Goal: Task Accomplishment & Management: Manage account settings

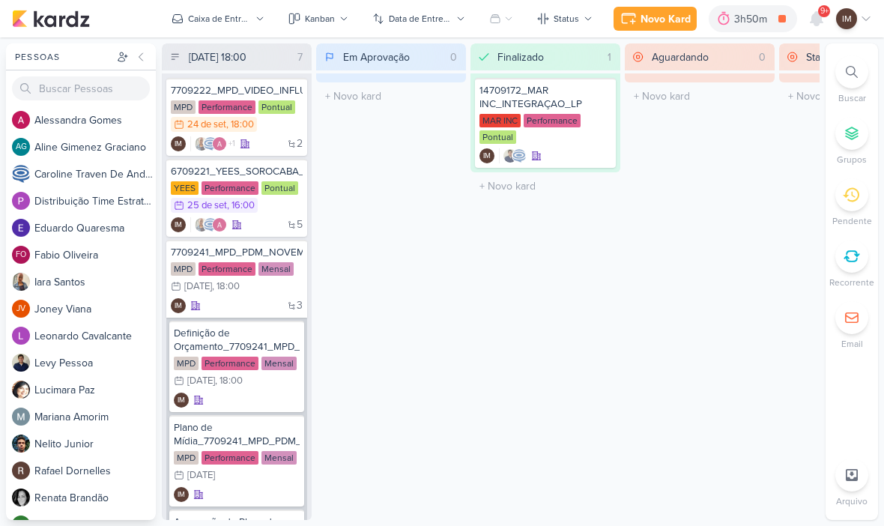
click at [257, 23] on button "Caixa de Entrada" at bounding box center [217, 19] width 111 height 24
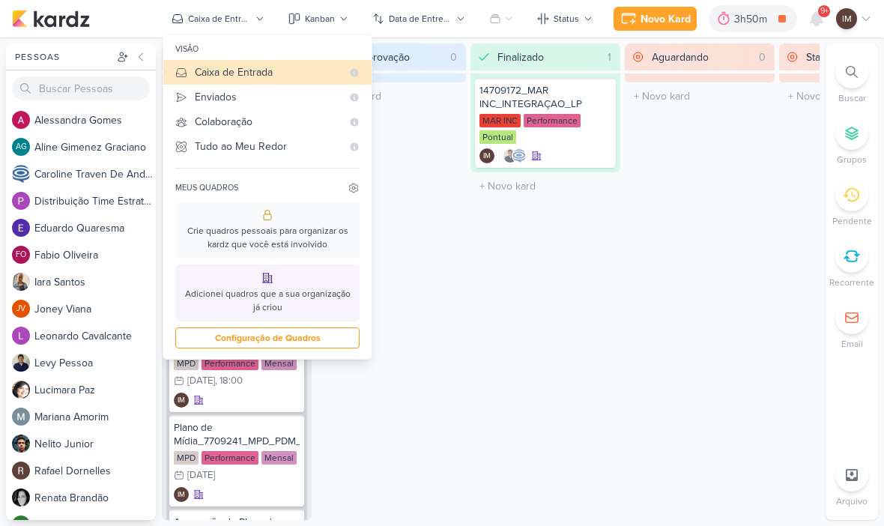
click at [263, 92] on div "Enviados" at bounding box center [268, 97] width 147 height 16
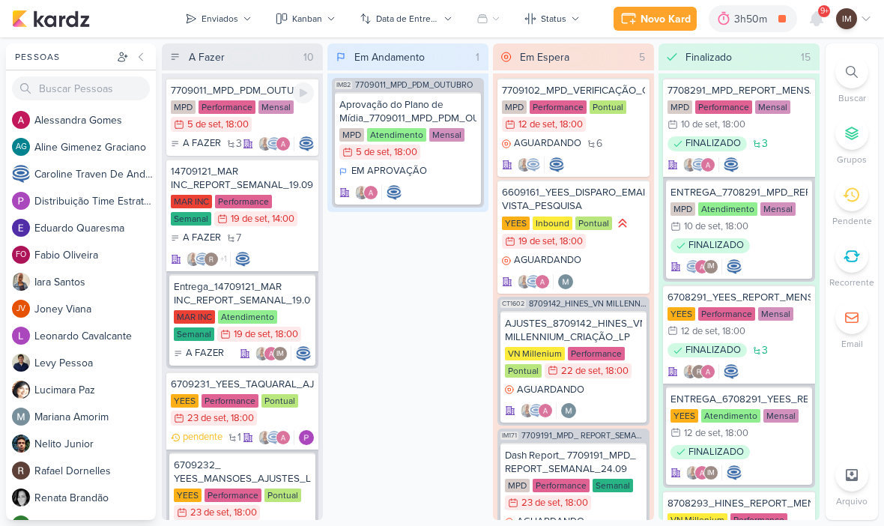
click at [274, 115] on div "MPD Performance Mensal 5/9 5 de set , 18:00" at bounding box center [242, 116] width 143 height 33
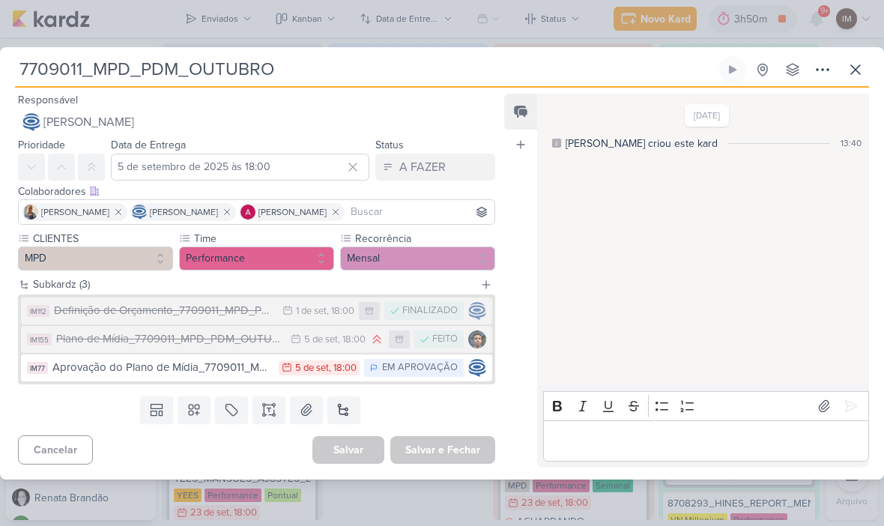
click at [204, 312] on div "Definição de Orçamento_7709011_MPD_PDM_OUTUBRO" at bounding box center [164, 310] width 221 height 17
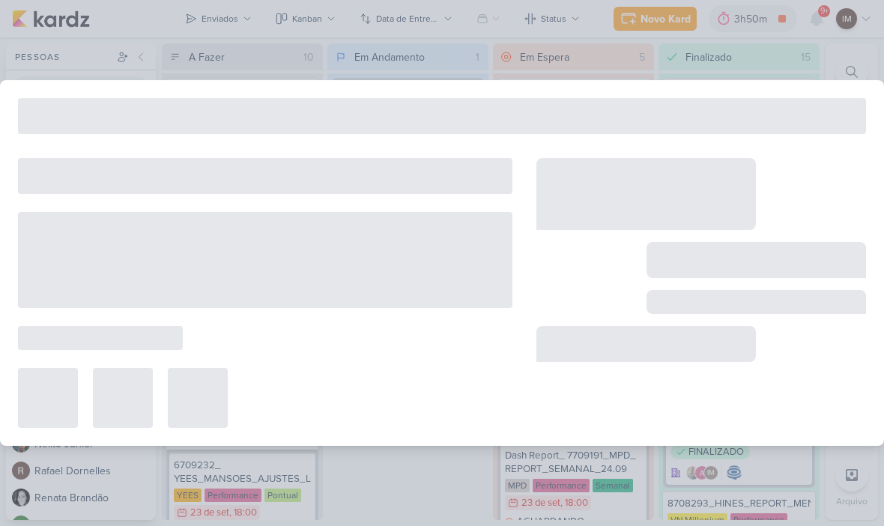
type input "Definição de Orçamento_7709011_MPD_PDM_OUTUBRO"
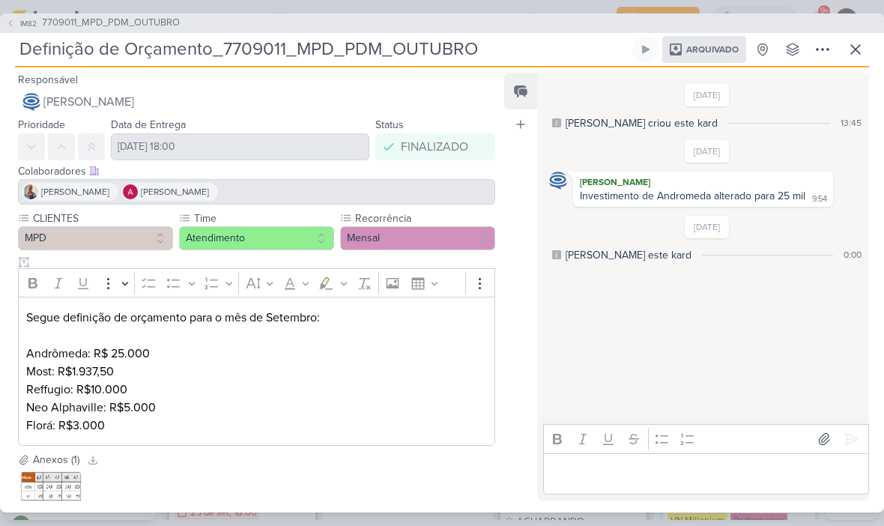
click at [861, 49] on icon at bounding box center [855, 49] width 18 height 18
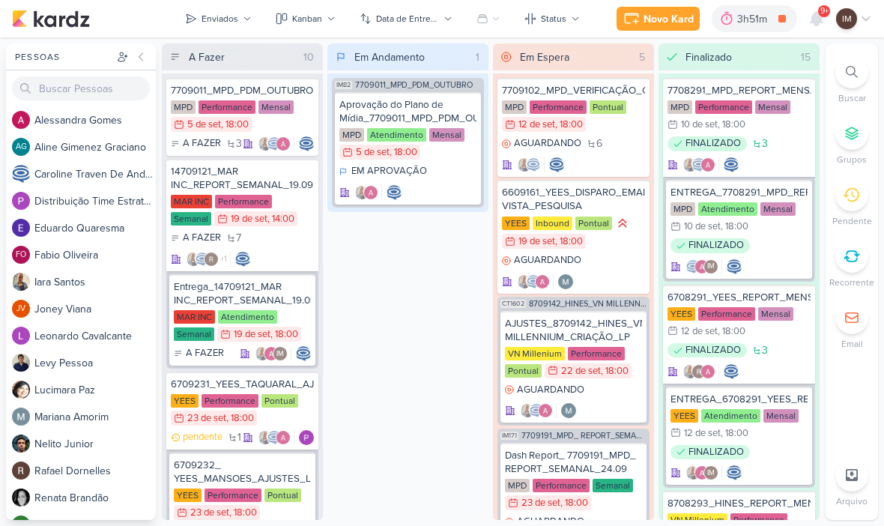
click at [220, 23] on div "Enviados" at bounding box center [219, 18] width 37 height 13
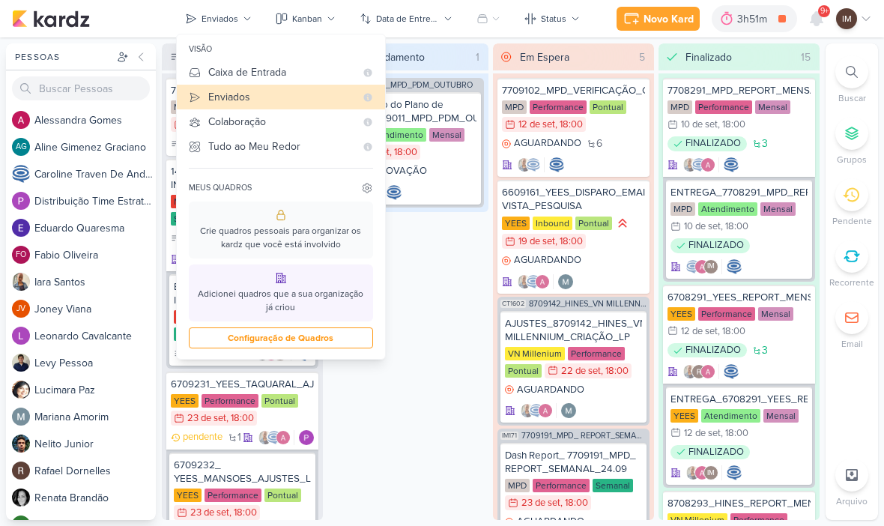
click at [291, 67] on div "Caixa de Entrada" at bounding box center [281, 72] width 147 height 16
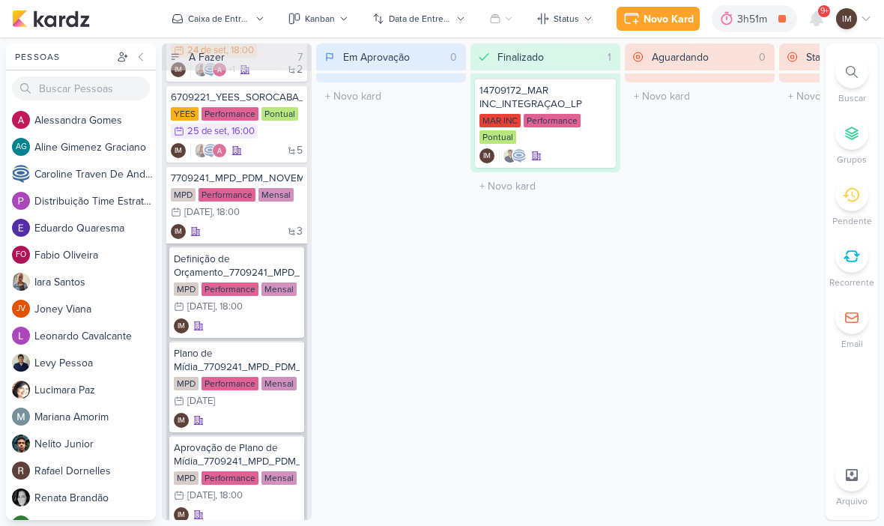
scroll to position [76, 0]
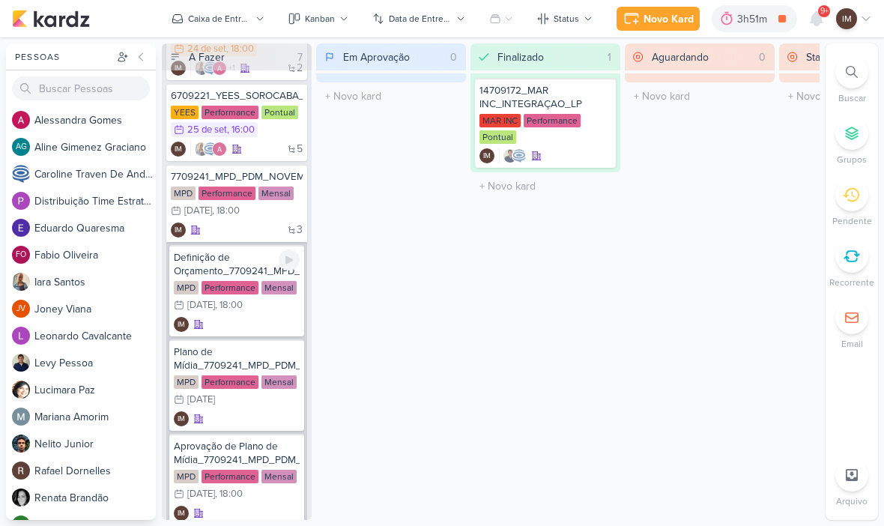
click at [247, 317] on div "IM" at bounding box center [237, 324] width 126 height 15
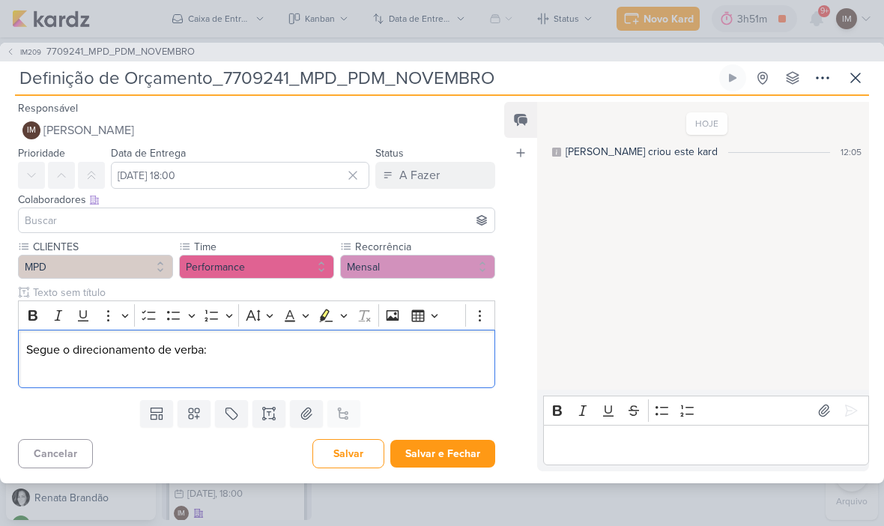
click at [138, 369] on p "Editor editing area: main" at bounding box center [256, 368] width 460 height 18
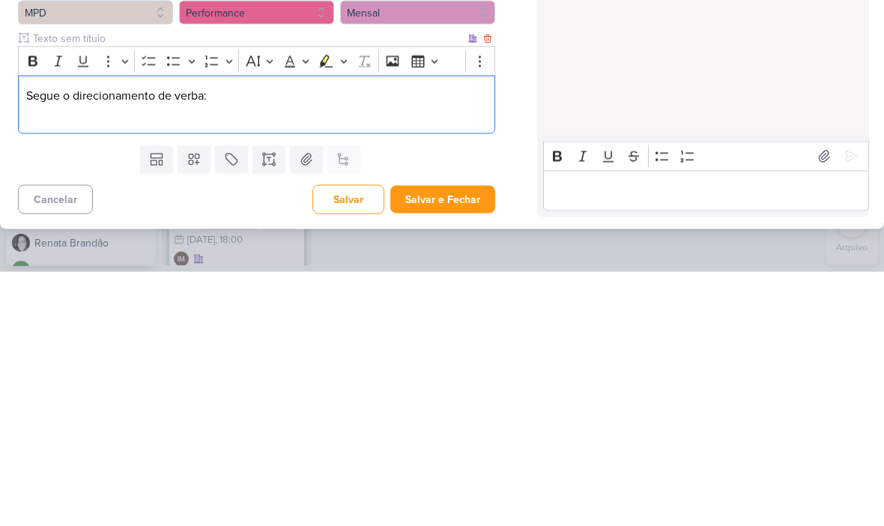
click at [42, 359] on p "Editor editing area: main" at bounding box center [256, 368] width 460 height 18
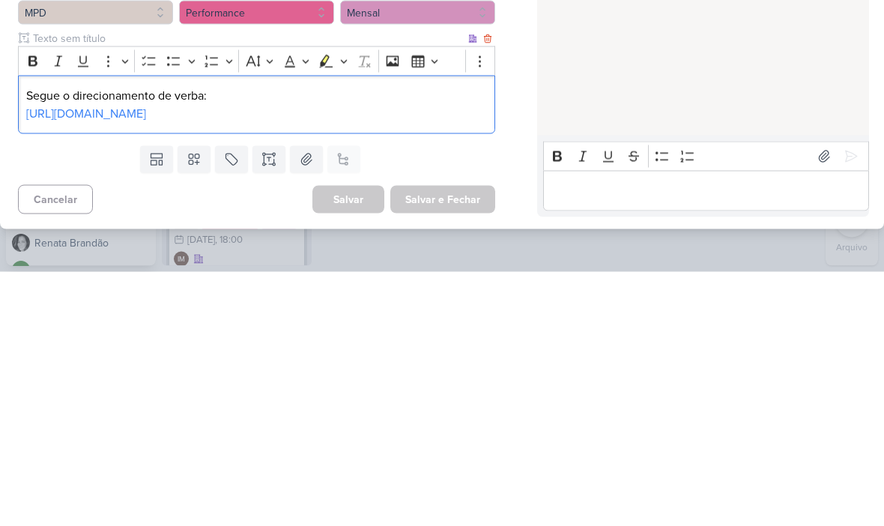
click at [452, 440] on div "Salvar e Fechar Ctrl + Enter" at bounding box center [442, 454] width 105 height 28
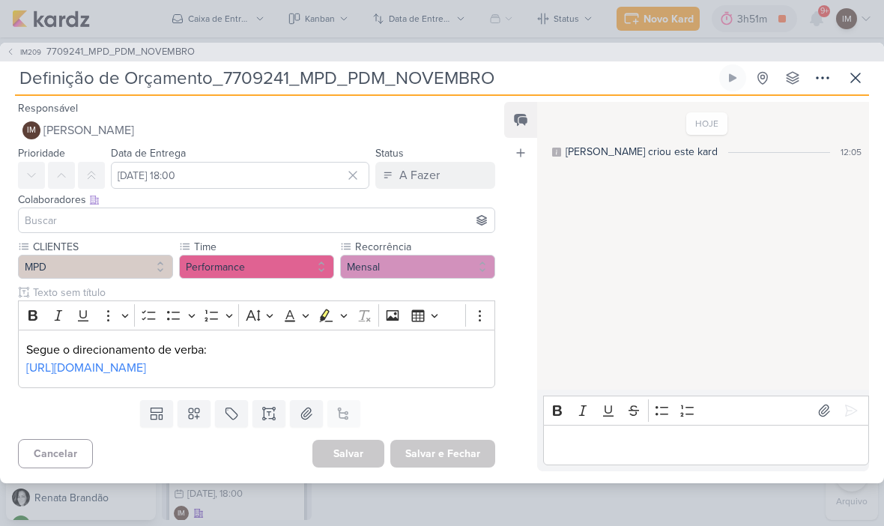
click at [857, 69] on icon at bounding box center [855, 78] width 18 height 18
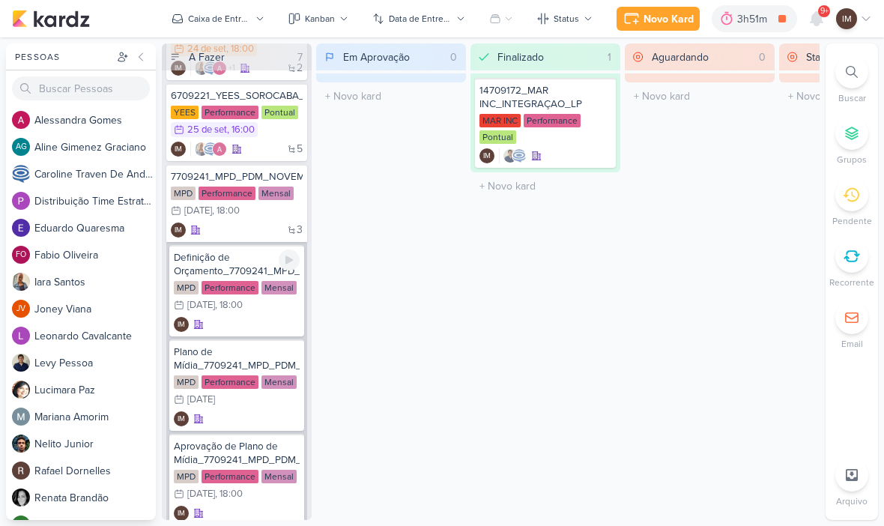
click at [247, 312] on div "MPD Performance Mensal 1/10 1 de out , 18:00" at bounding box center [237, 297] width 126 height 33
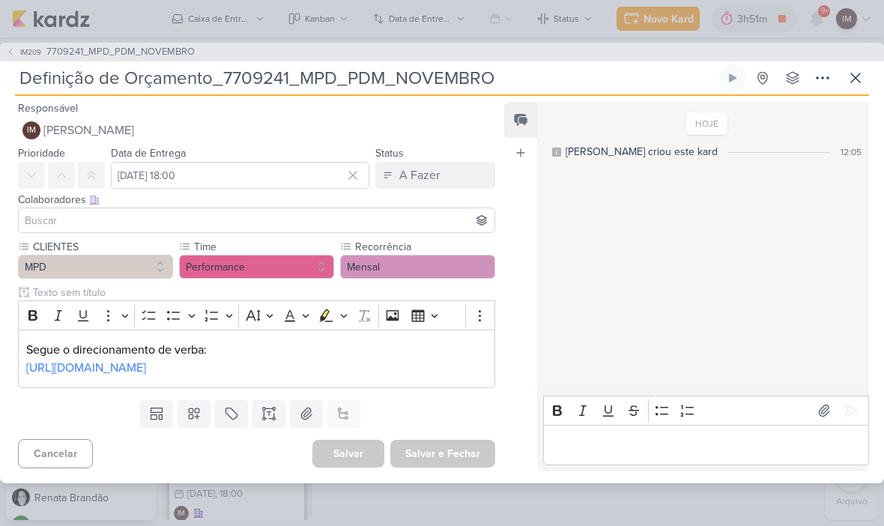
click at [146, 371] on link "[URL][DOMAIN_NAME]" at bounding box center [86, 367] width 120 height 15
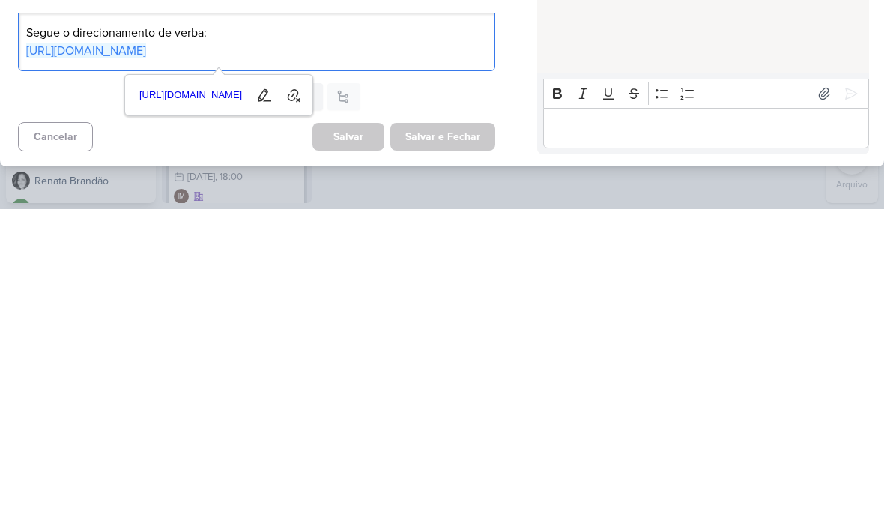
click at [416, 359] on p "[URL][DOMAIN_NAME]" at bounding box center [256, 368] width 460 height 18
click at [414, 359] on p "[URL][DOMAIN_NAME]" at bounding box center [256, 368] width 460 height 18
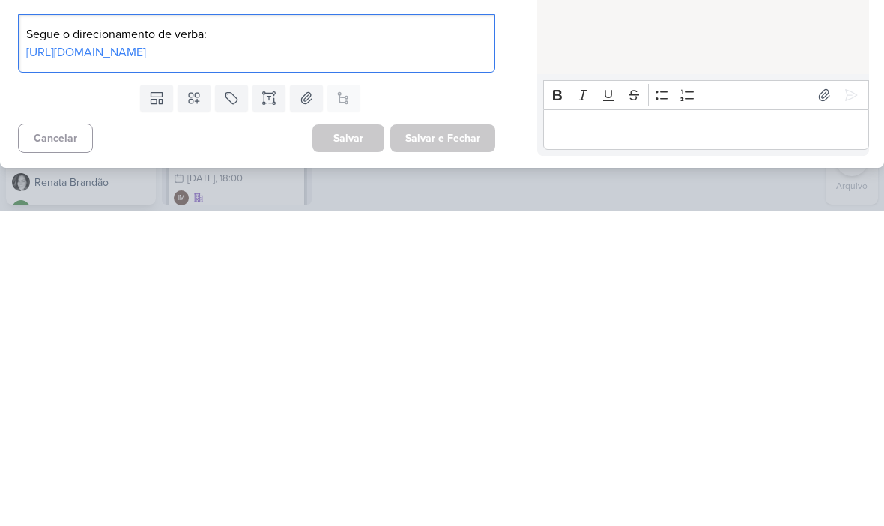
scroll to position [0, 0]
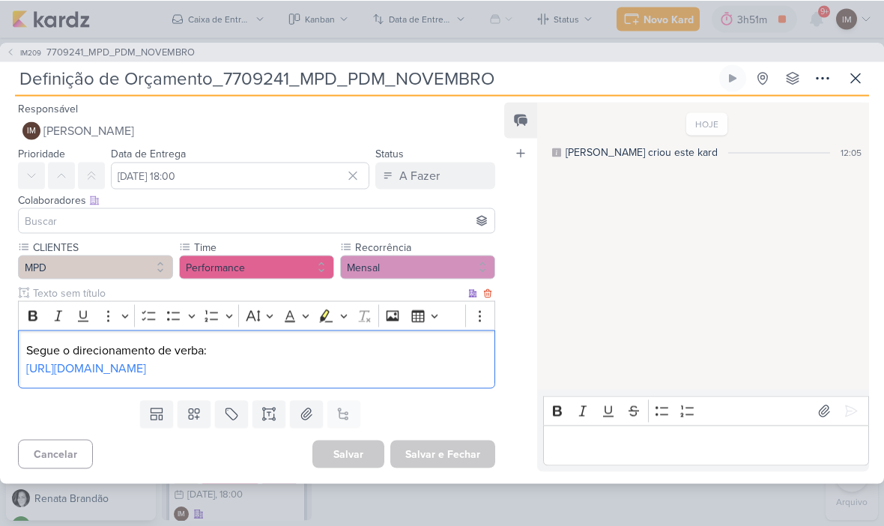
click at [855, 70] on icon at bounding box center [855, 78] width 18 height 18
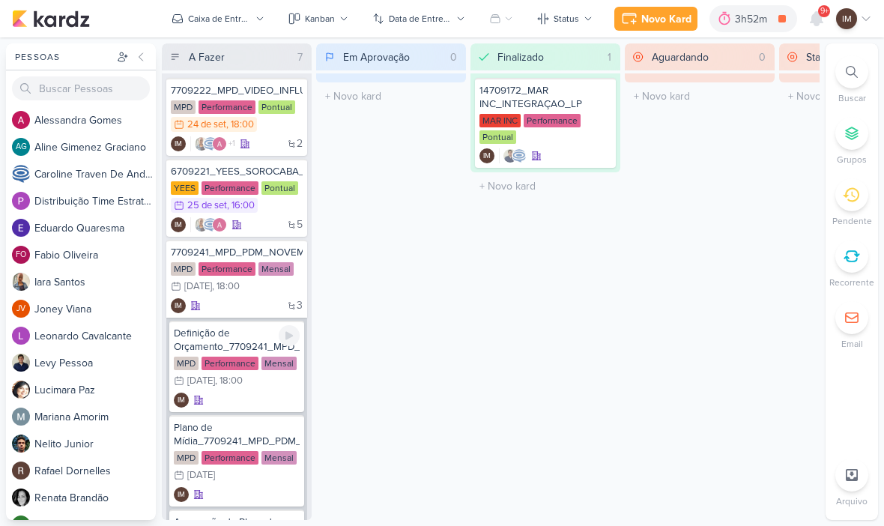
click at [252, 393] on div "IM" at bounding box center [237, 399] width 126 height 15
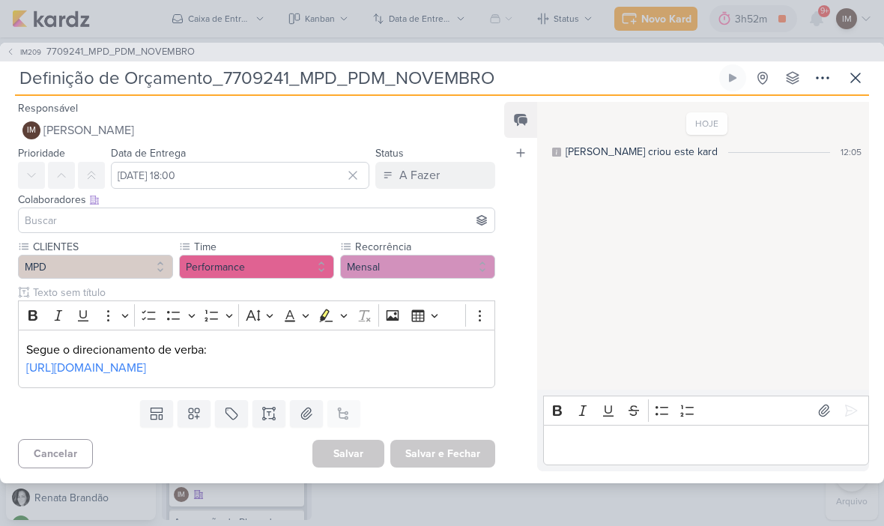
click at [405, 371] on p "[URL][DOMAIN_NAME]" at bounding box center [256, 368] width 460 height 18
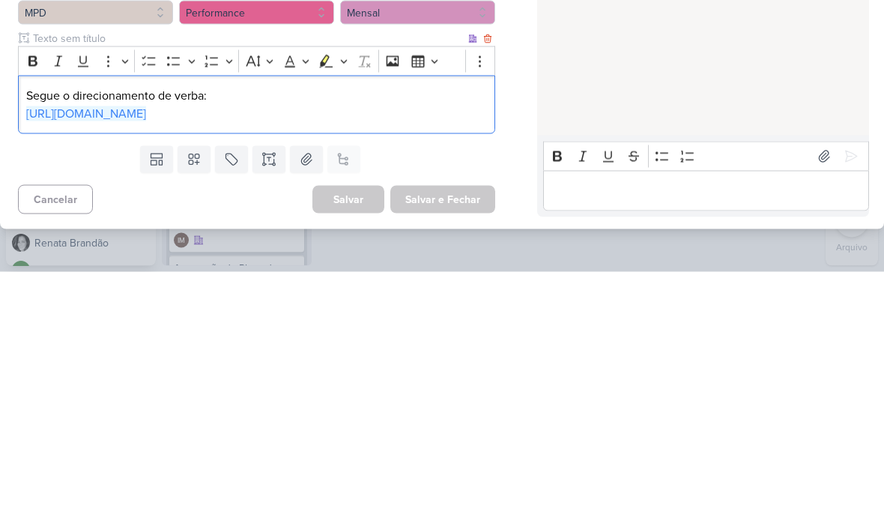
click at [146, 360] on link "[URL][DOMAIN_NAME]" at bounding box center [86, 367] width 120 height 15
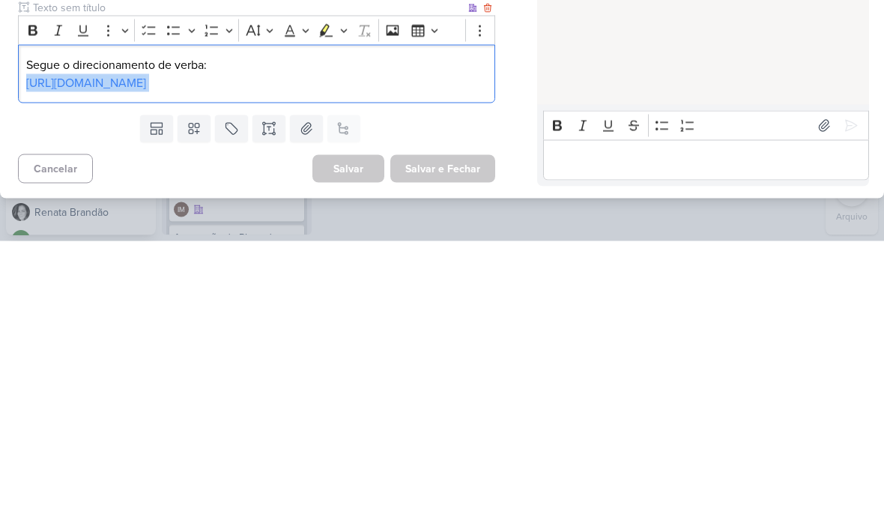
click at [25, 329] on div "Segue o direcionamento de verba: [URL][DOMAIN_NAME]" at bounding box center [256, 358] width 477 height 59
click at [28, 329] on div "Segue o direcionamento de verba: [URL][DOMAIN_NAME]" at bounding box center [256, 358] width 477 height 59
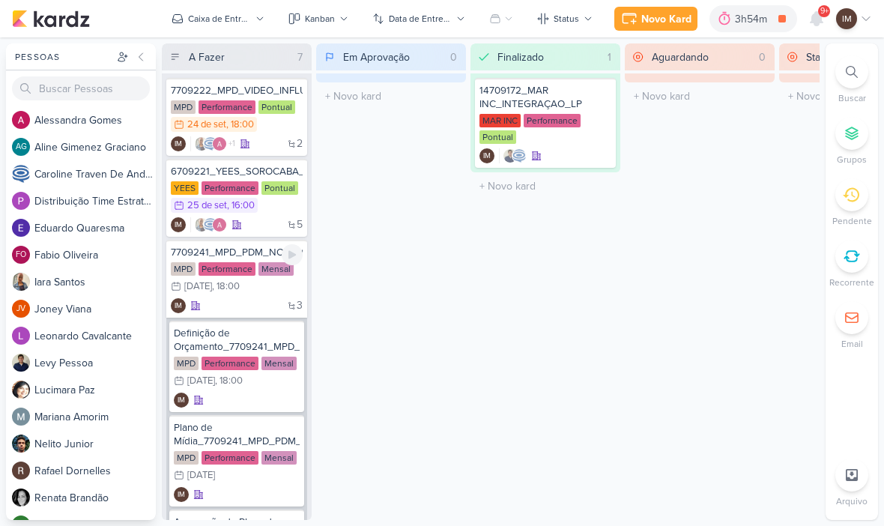
scroll to position [-1, 0]
click at [204, 273] on div "Performance" at bounding box center [226, 268] width 57 height 13
click at [0, 0] on div at bounding box center [0, 0] width 0 height 0
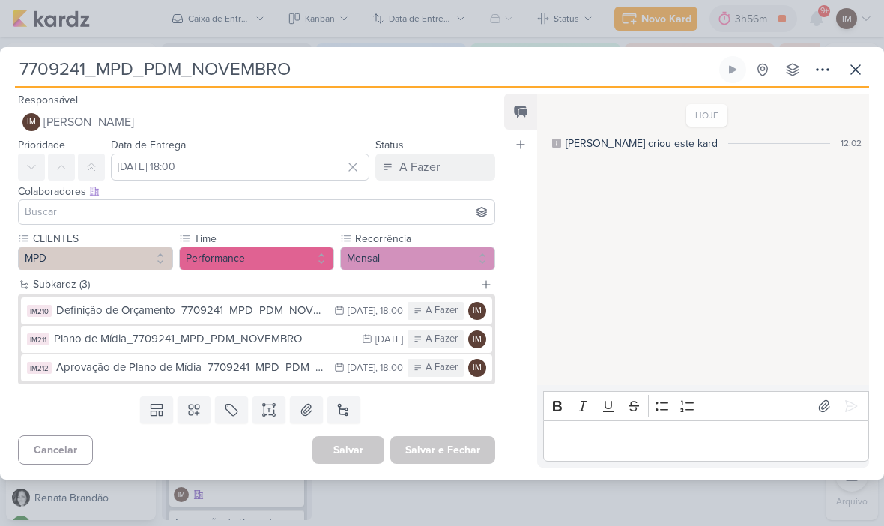
click at [249, 309] on div "Definição de Orçamento_7709241_MPD_PDM_NOVEMBRO" at bounding box center [191, 310] width 270 height 17
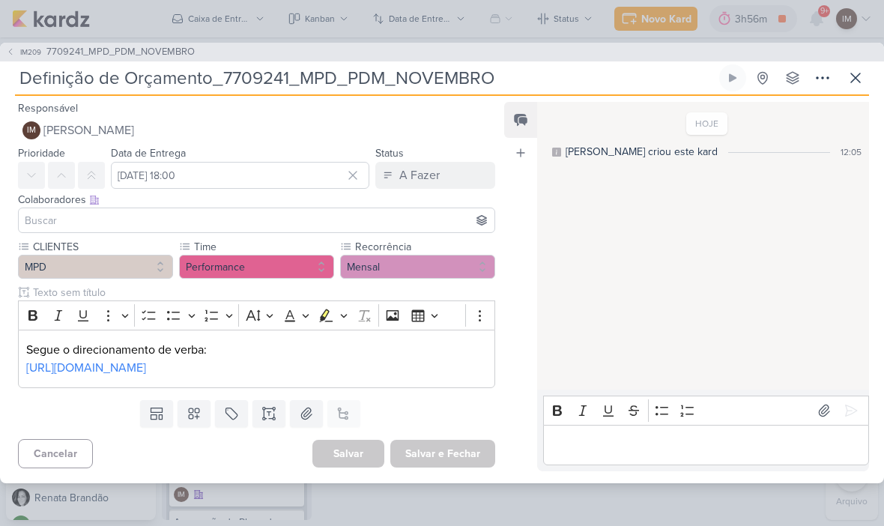
click at [146, 371] on link "[URL][DOMAIN_NAME]" at bounding box center [86, 367] width 120 height 15
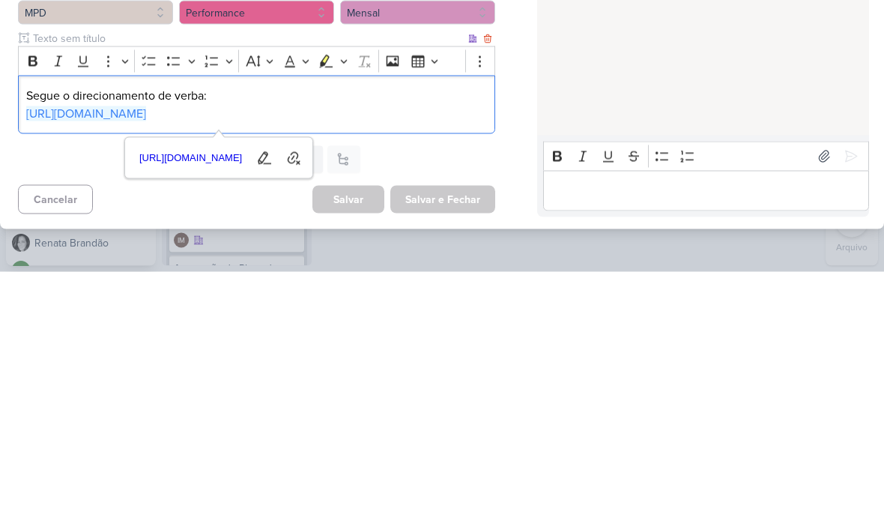
click at [405, 359] on p "[URL][DOMAIN_NAME]" at bounding box center [256, 368] width 460 height 18
click at [400, 329] on div "Segue o direcionamento de verba: [URL][DOMAIN_NAME]" at bounding box center [256, 358] width 477 height 59
click at [391, 359] on p "[URL][DOMAIN_NAME]" at bounding box center [256, 368] width 460 height 18
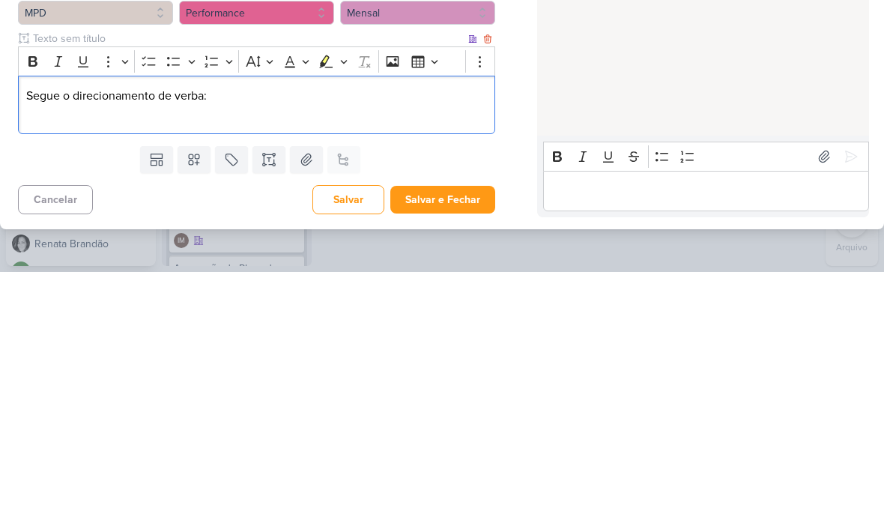
click at [467, 440] on button "Salvar e Fechar" at bounding box center [442, 454] width 105 height 28
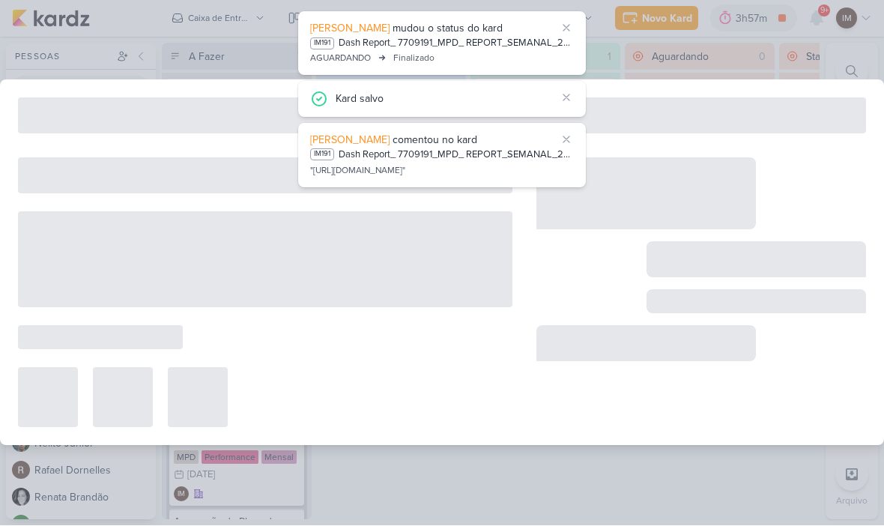
type input "7709241_MPD_PDM_NOVEMBRO"
type input "[DATE] 18:00"
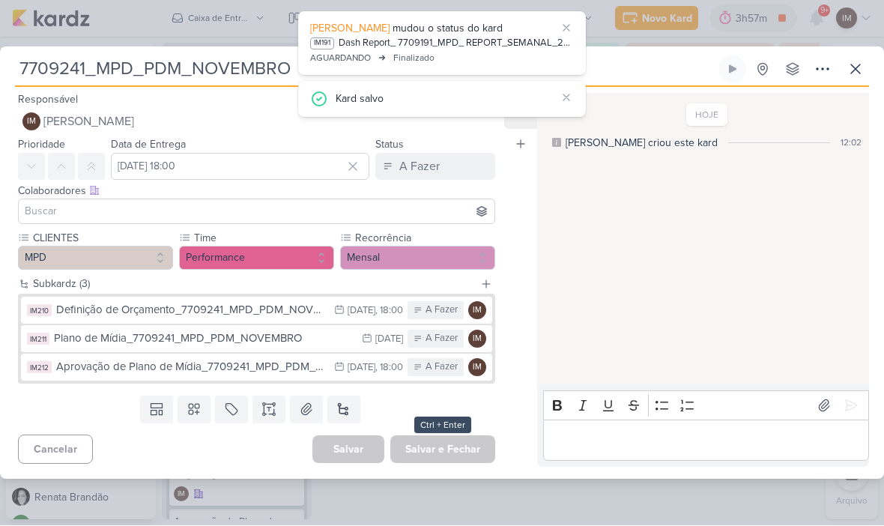
click at [292, 299] on button "IM210 Definição de Orçamento_7709241_MPD_PDM_NOVEMBRO 1/10 [DATE] 18:00 A Fazer…" at bounding box center [256, 310] width 471 height 27
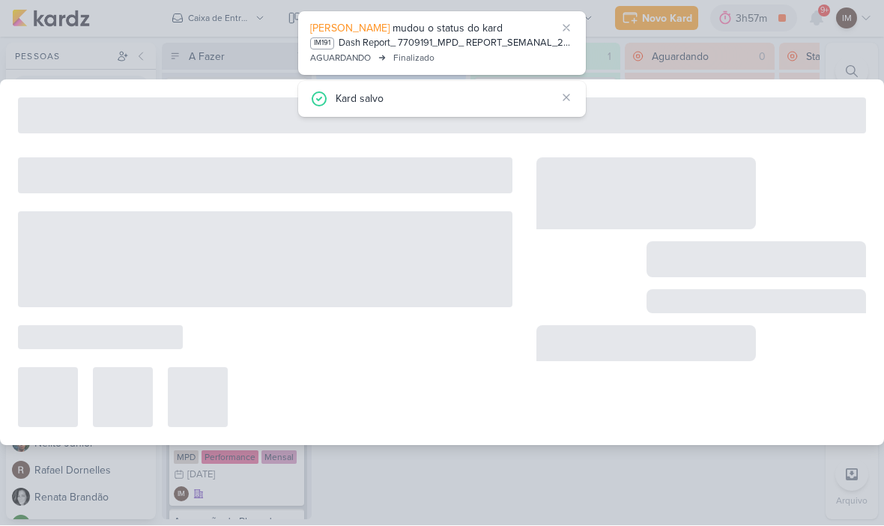
click at [295, 302] on div at bounding box center [265, 260] width 494 height 96
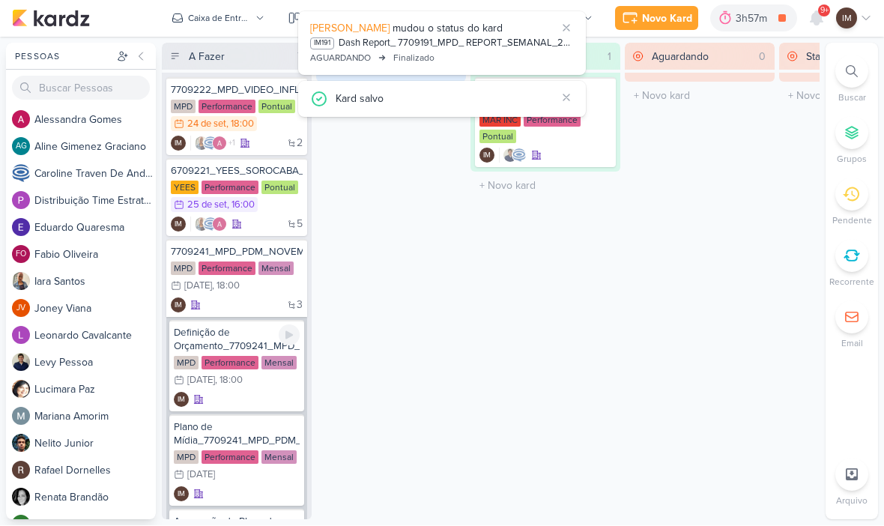
click at [257, 392] on div "IM" at bounding box center [237, 399] width 126 height 15
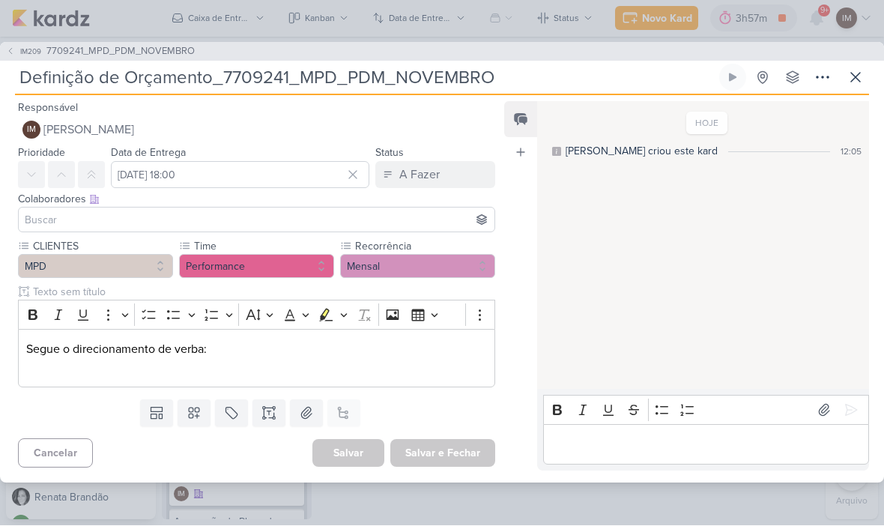
click at [39, 368] on p "Editor editing area: main" at bounding box center [256, 368] width 460 height 18
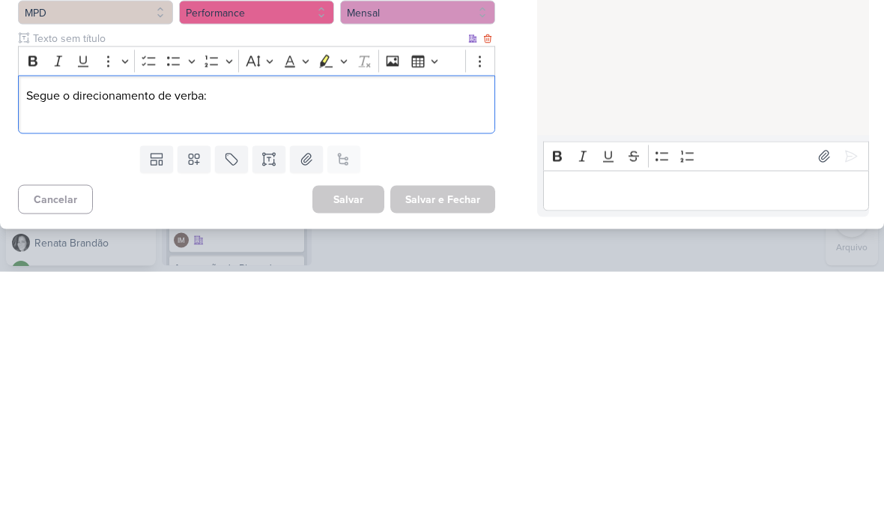
click at [23, 329] on div "Segue o direcionamento de verba:" at bounding box center [256, 358] width 477 height 59
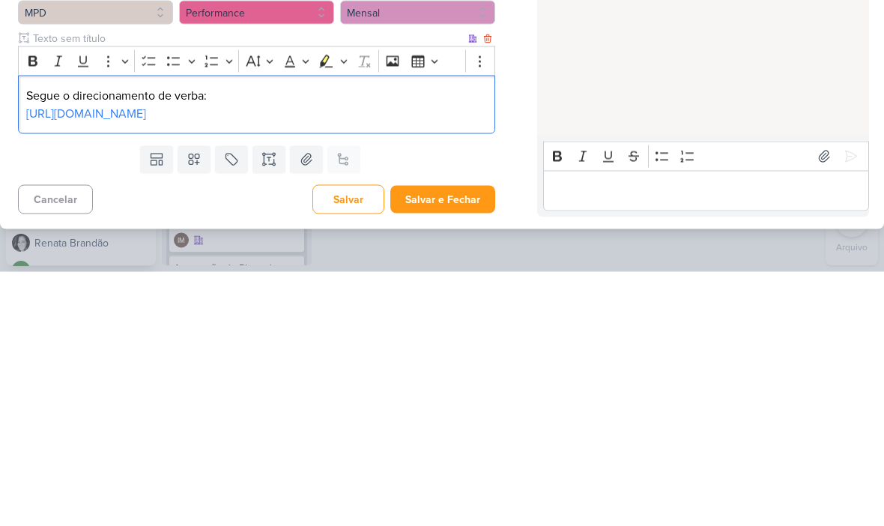
click at [607, 103] on div "HOJE [PERSON_NAME] criou este kard 12:05" at bounding box center [702, 246] width 330 height 286
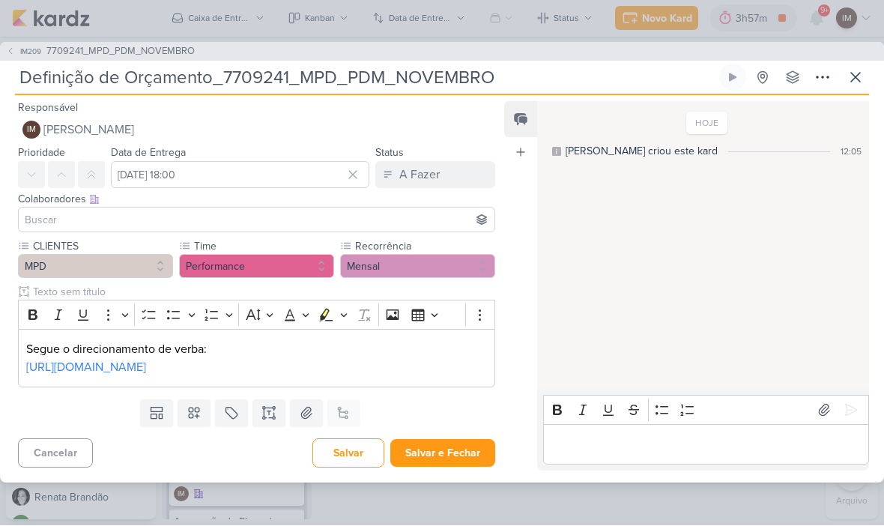
click at [449, 467] on button "Salvar e Fechar" at bounding box center [442, 454] width 105 height 28
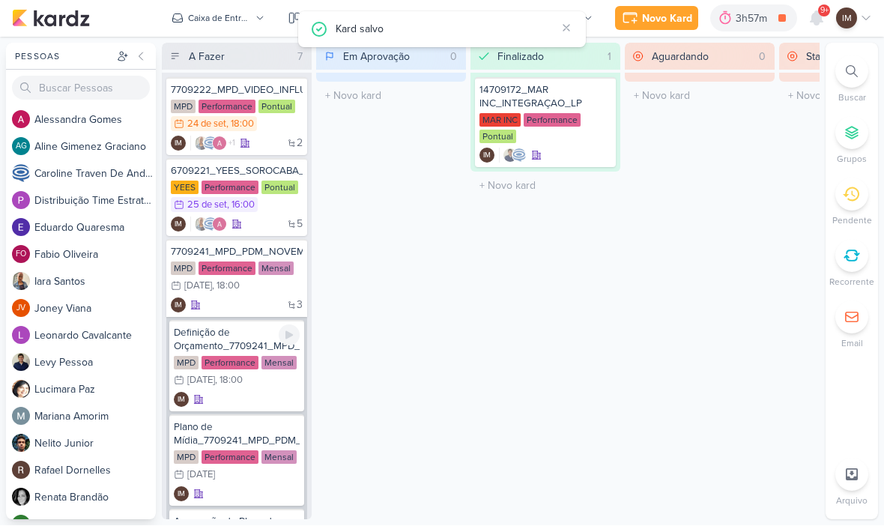
click at [250, 392] on div "IM" at bounding box center [237, 399] width 126 height 15
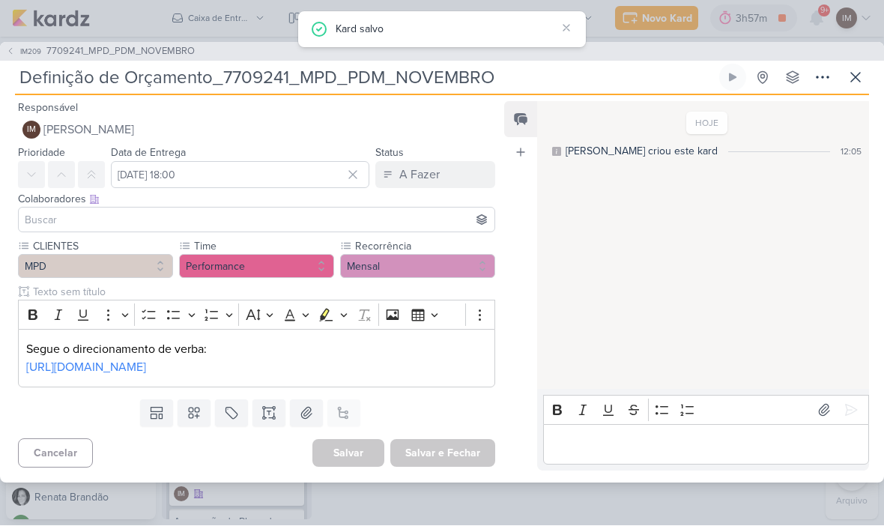
click at [251, 365] on p "[URL][DOMAIN_NAME]" at bounding box center [256, 368] width 460 height 18
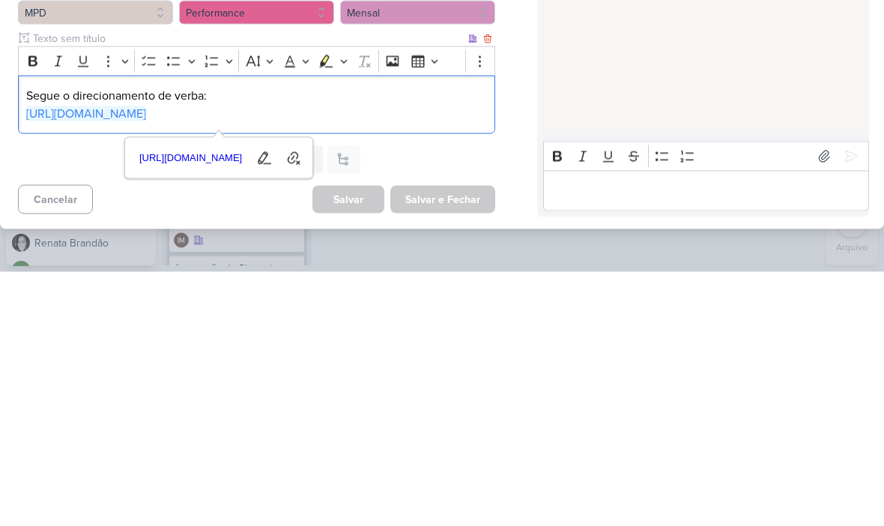
click at [146, 360] on link "[URL][DOMAIN_NAME]" at bounding box center [86, 367] width 120 height 15
click at [422, 329] on div "Segue o direcionamento de verba: [URL][DOMAIN_NAME]" at bounding box center [256, 358] width 477 height 59
click at [425, 329] on div "Segue o direcionamento de verba: [URL][DOMAIN_NAME]" at bounding box center [256, 358] width 477 height 59
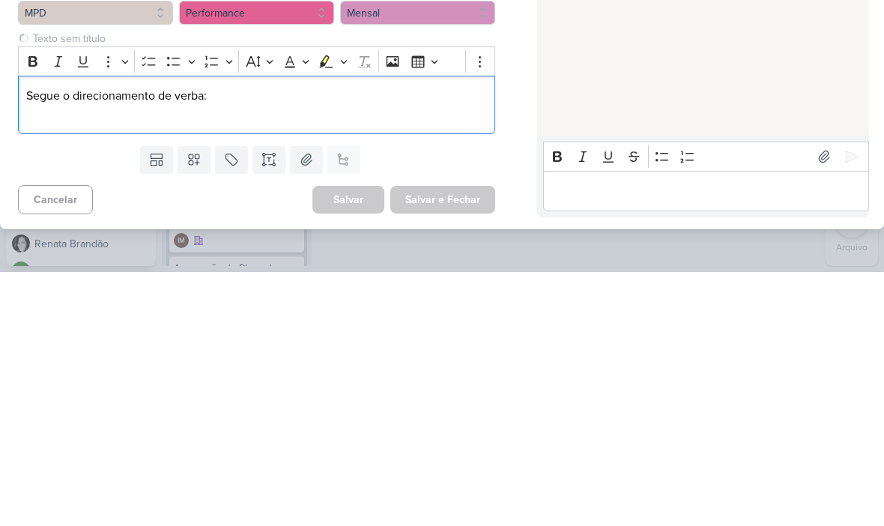
click at [672, 103] on div "HOJE [PERSON_NAME] criou este kard 12:05" at bounding box center [702, 246] width 330 height 286
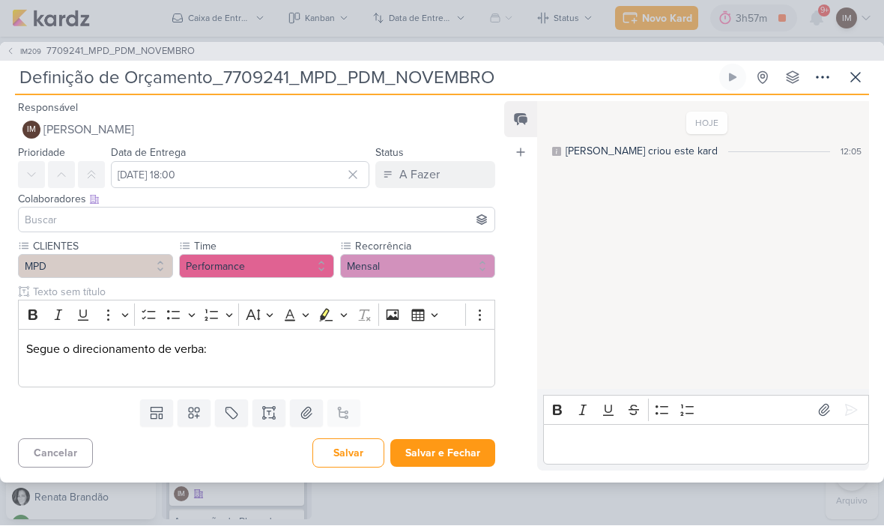
click at [457, 445] on button "Salvar e Fechar" at bounding box center [442, 454] width 105 height 28
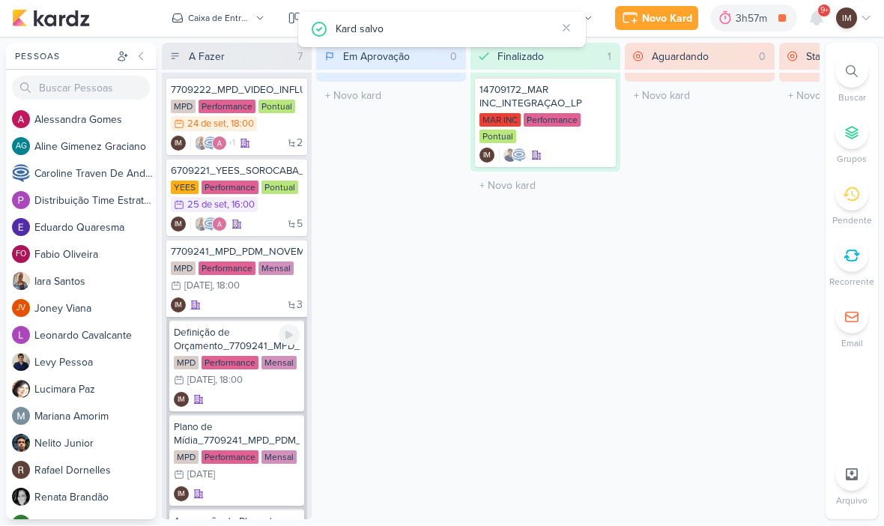
click at [249, 401] on div "IM" at bounding box center [237, 399] width 126 height 15
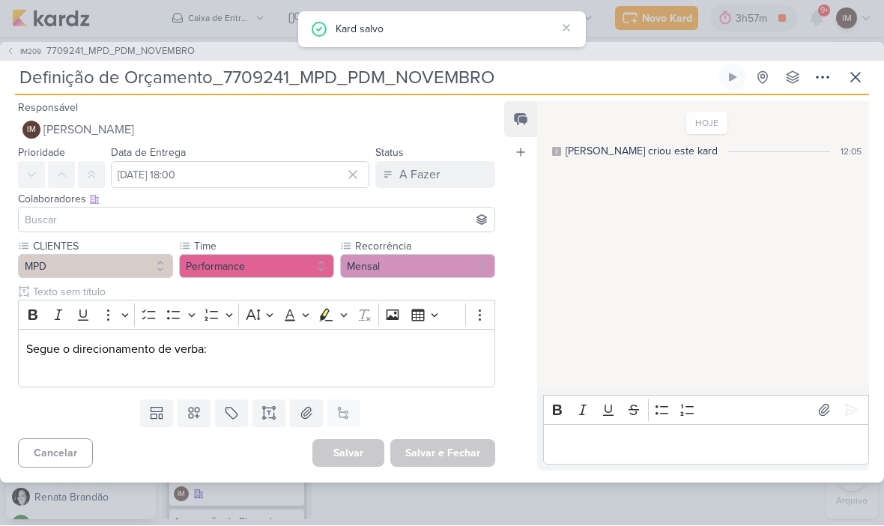
click at [46, 373] on p "Editor editing area: main" at bounding box center [256, 368] width 460 height 18
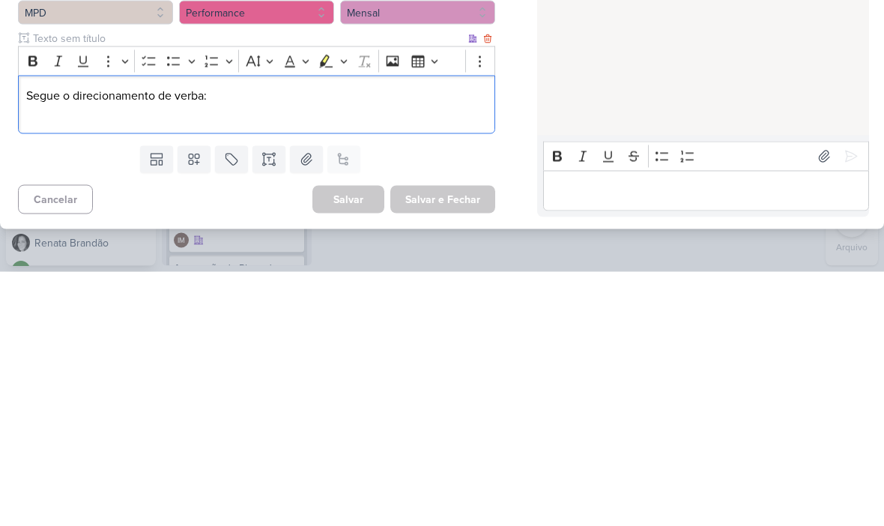
click at [24, 329] on div "Segue o direcionamento de verba:" at bounding box center [256, 358] width 477 height 59
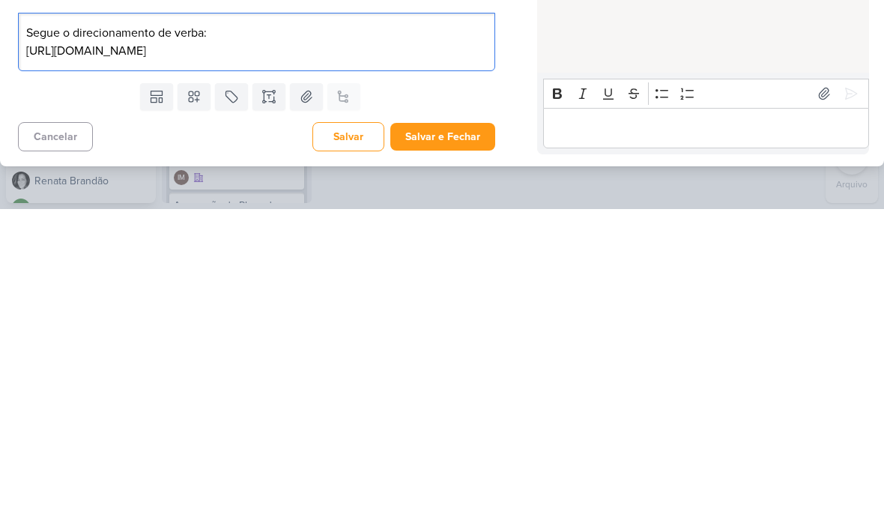
click at [464, 440] on button "Salvar e Fechar" at bounding box center [442, 454] width 105 height 28
